Goal: Transaction & Acquisition: Purchase product/service

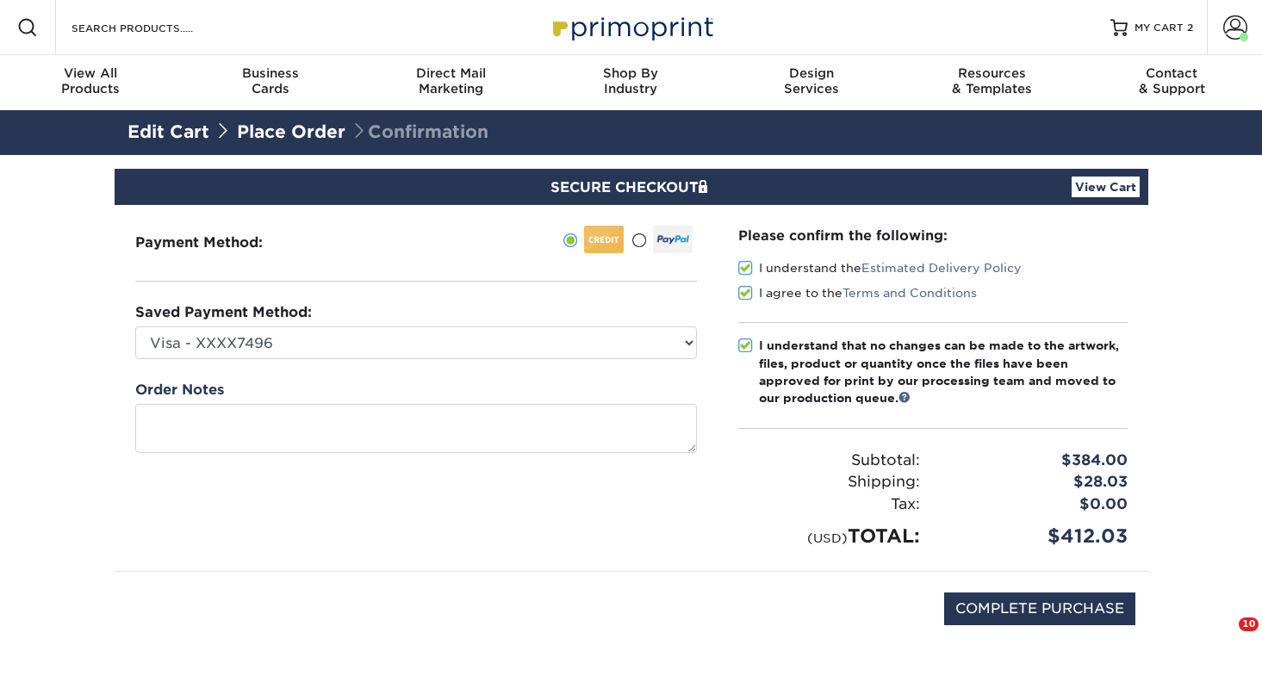
select select "75237"
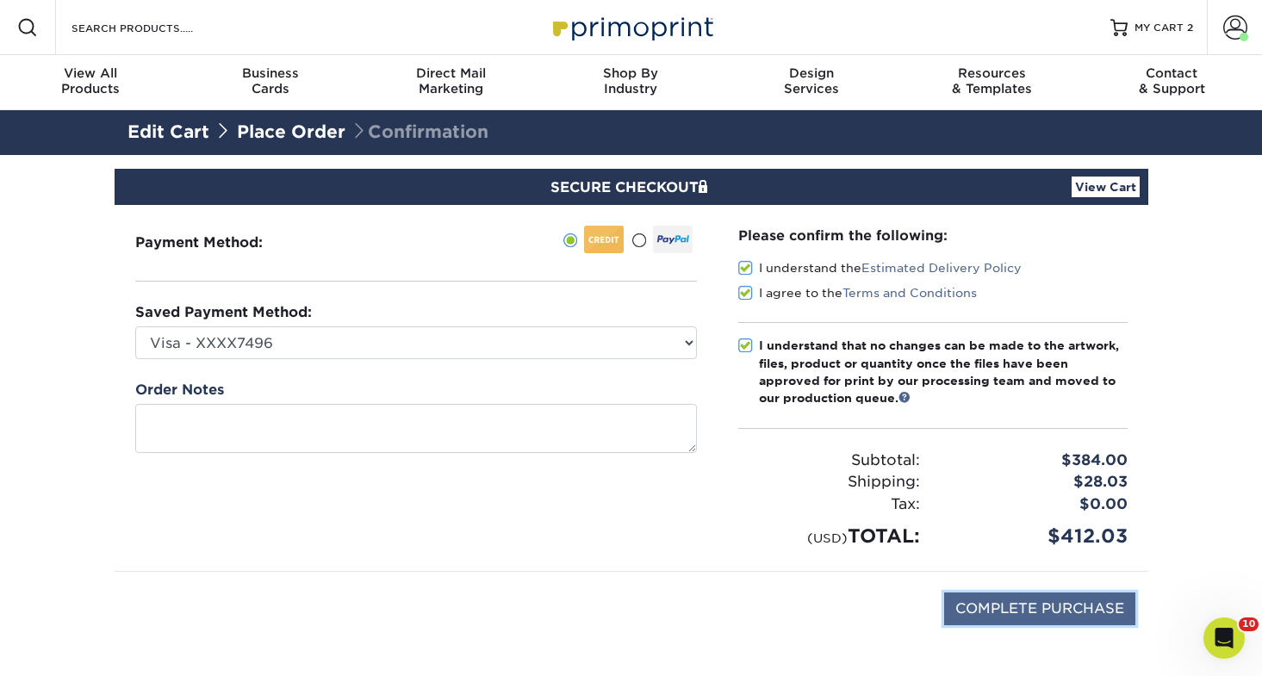
click at [983, 608] on input "COMPLETE PURCHASE" at bounding box center [1039, 608] width 191 height 33
type input "PROCESSING, PLEASE WAIT..."
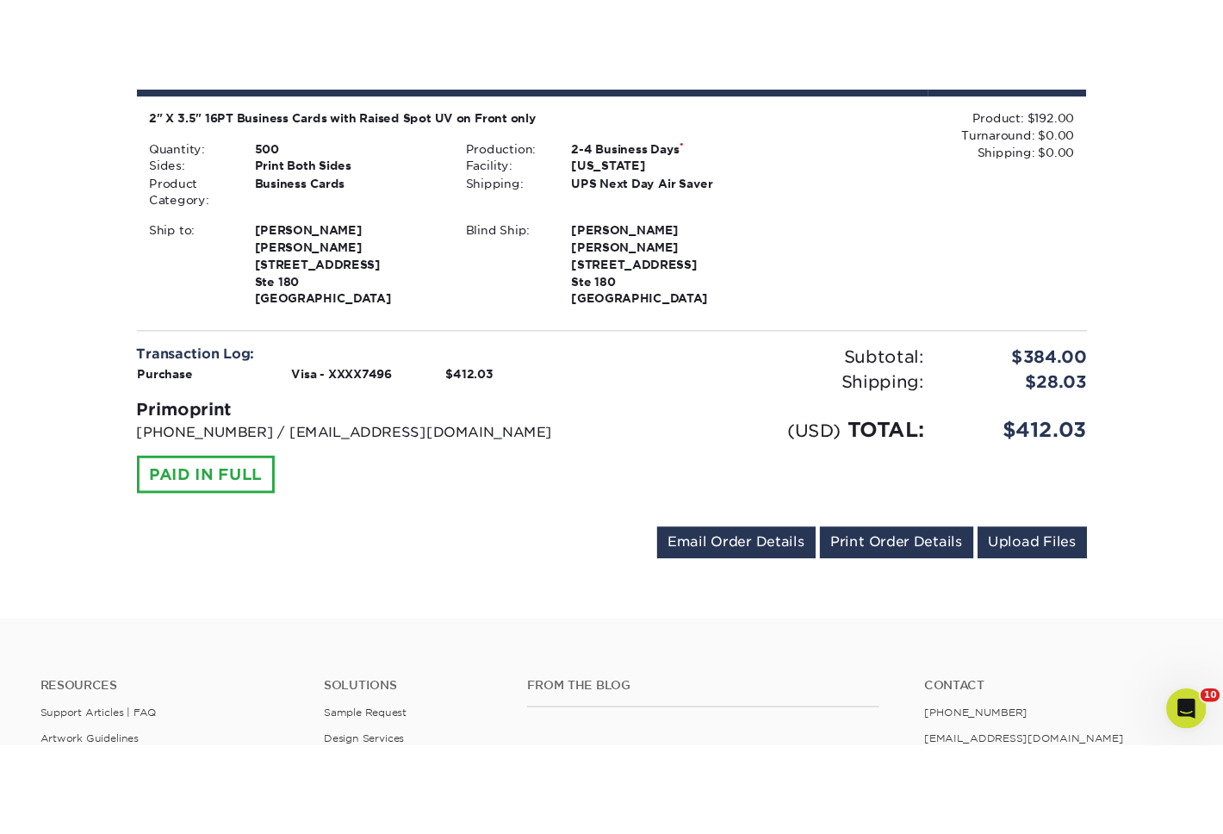
scroll to position [781, 0]
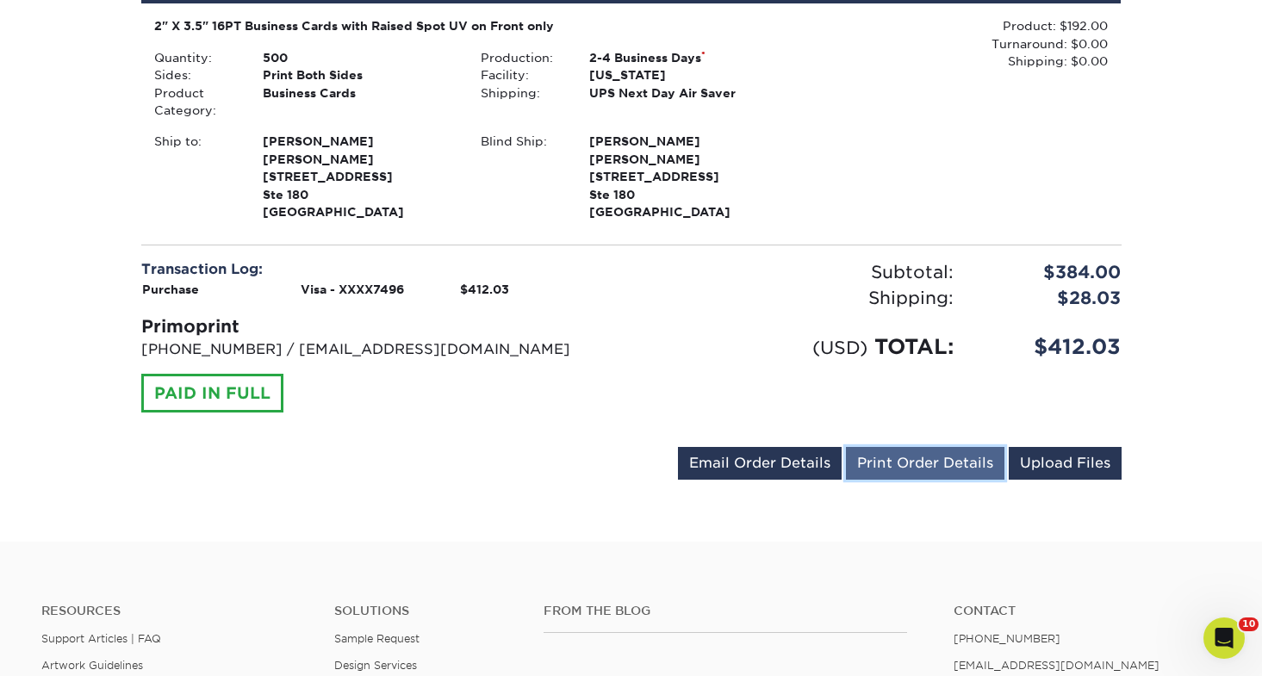
click at [952, 472] on link "Print Order Details" at bounding box center [925, 463] width 158 height 33
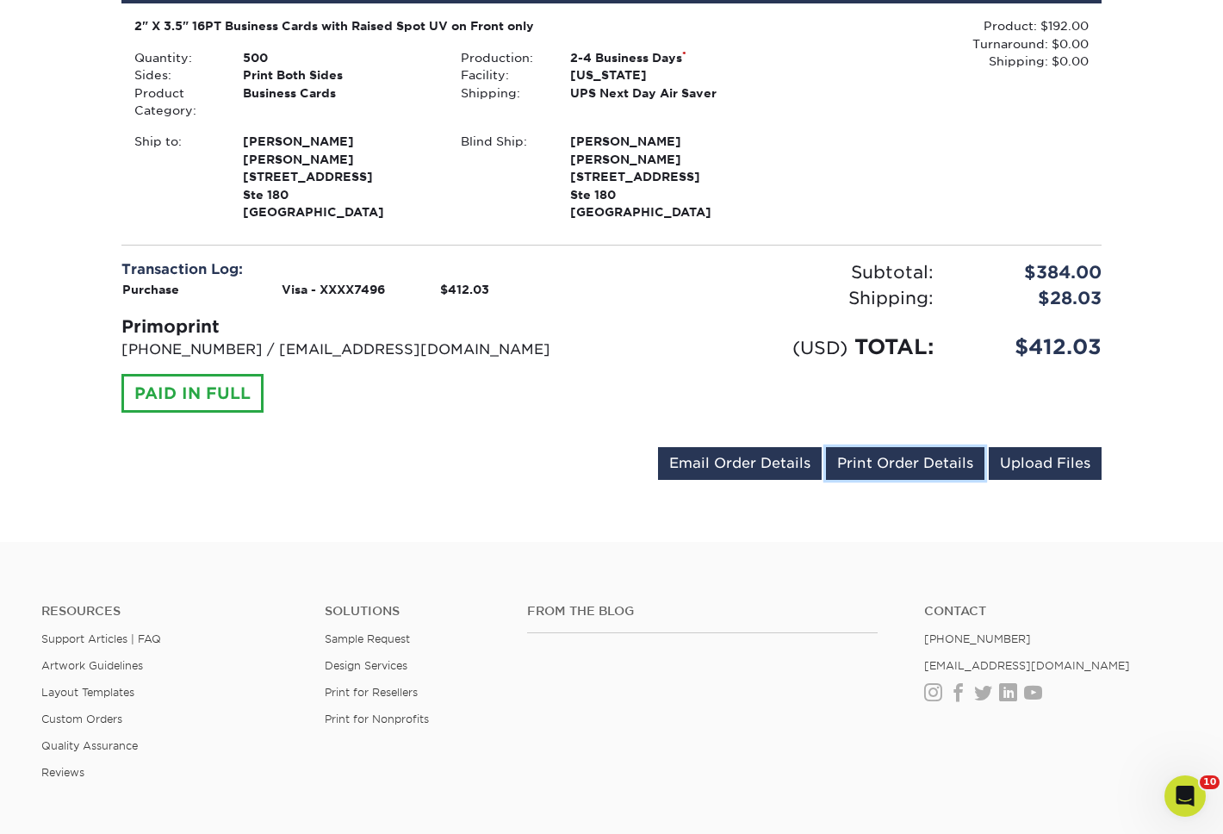
scroll to position [0, 0]
